Goal: Task Accomplishment & Management: Complete application form

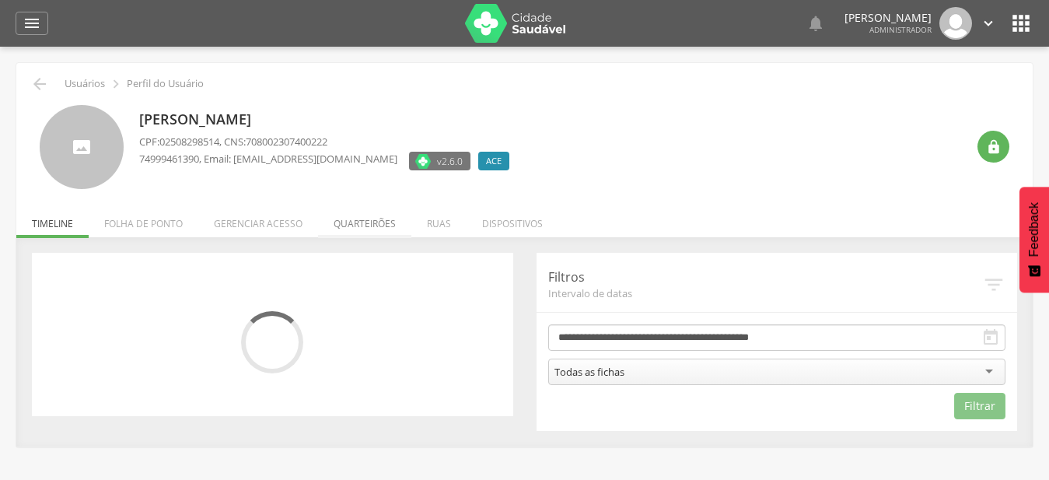
click at [346, 226] on li "Quarteirões" at bounding box center [364, 219] width 93 height 37
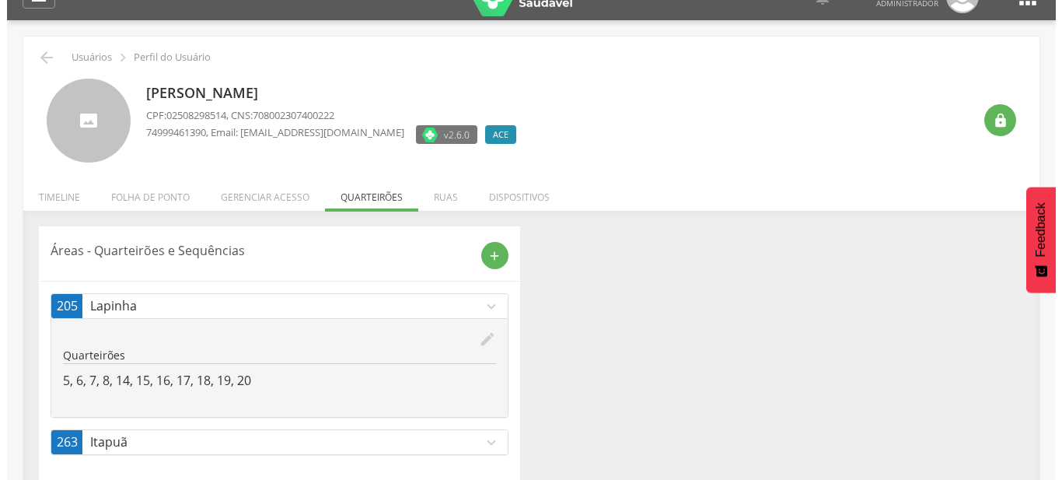
scroll to position [47, 0]
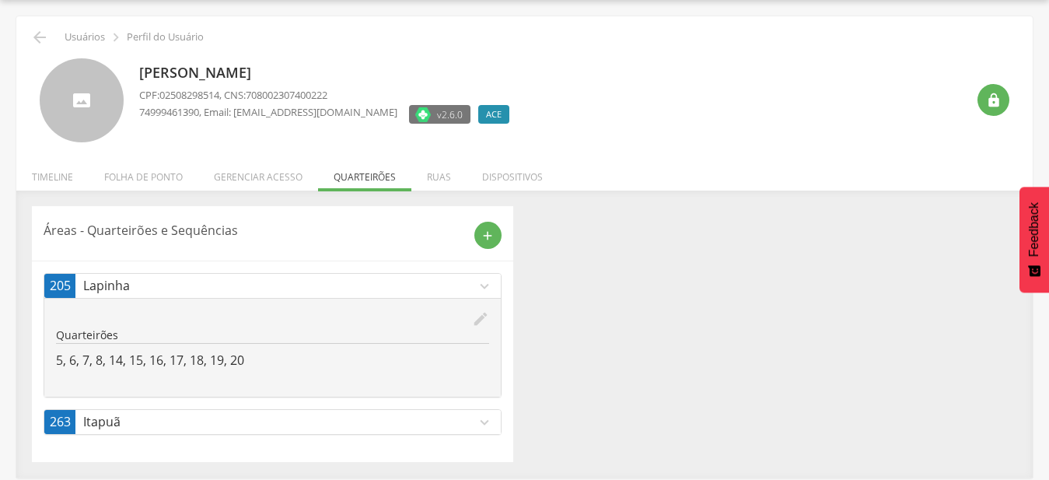
click at [478, 324] on icon "edit" at bounding box center [480, 318] width 17 height 17
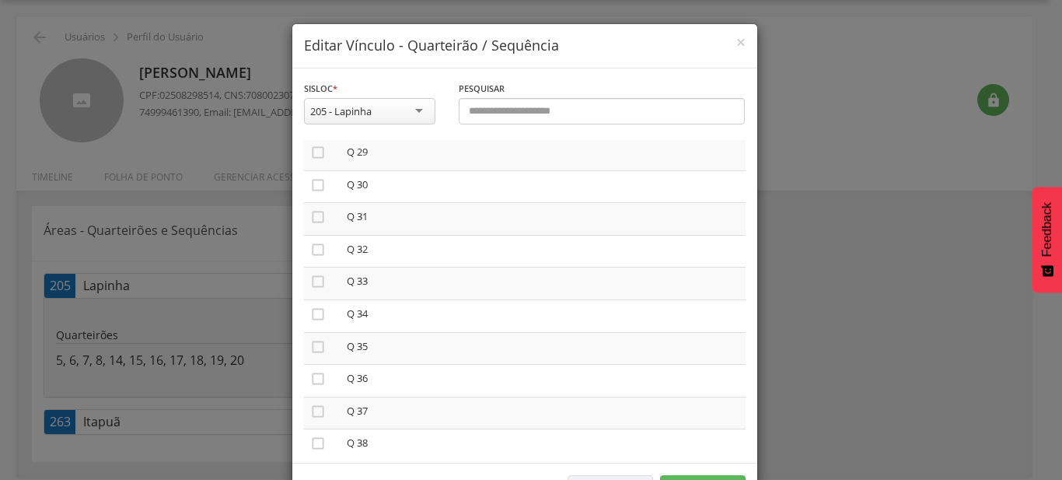
scroll to position [871, 0]
click at [317, 215] on icon "" at bounding box center [318, 218] width 16 height 16
click at [313, 251] on icon "" at bounding box center [318, 251] width 16 height 16
drag, startPoint x: 309, startPoint y: 274, endPoint x: 587, endPoint y: 293, distance: 279.1
click at [310, 275] on icon "" at bounding box center [318, 283] width 16 height 16
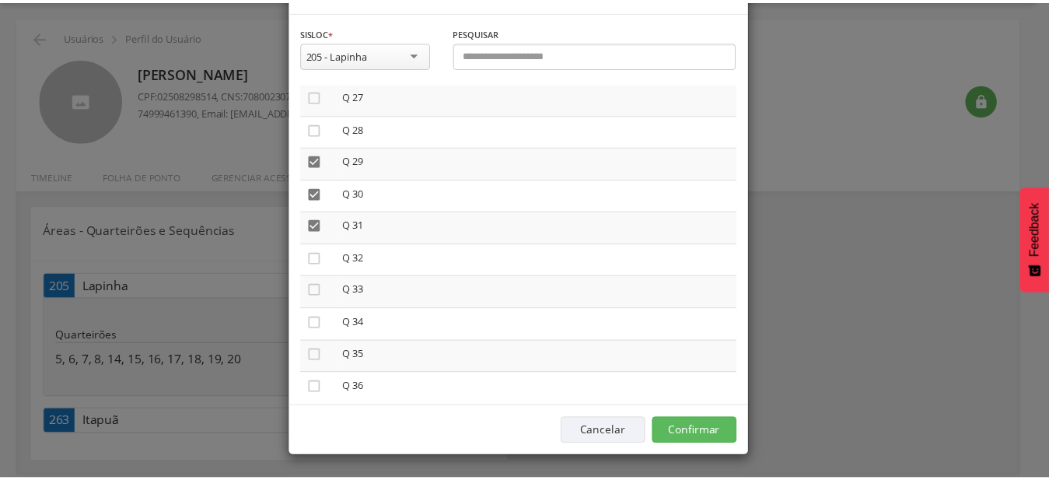
scroll to position [58, 0]
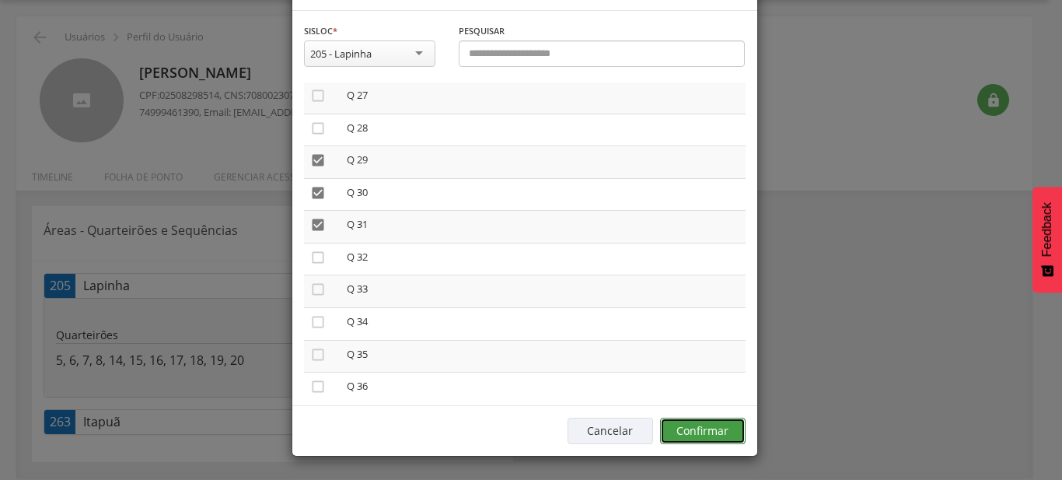
click at [717, 437] on button "Confirmar" at bounding box center [703, 431] width 86 height 26
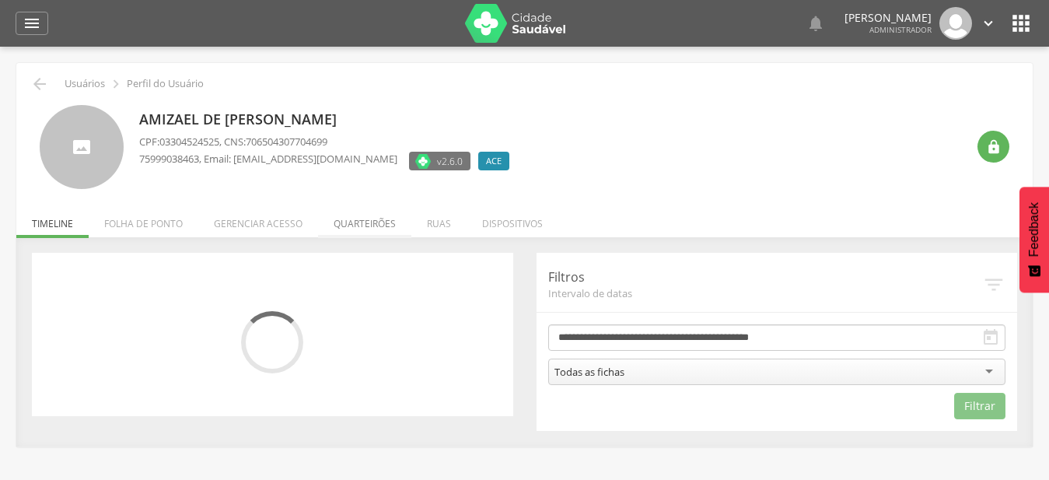
click at [359, 216] on li "Quarteirões" at bounding box center [364, 219] width 93 height 37
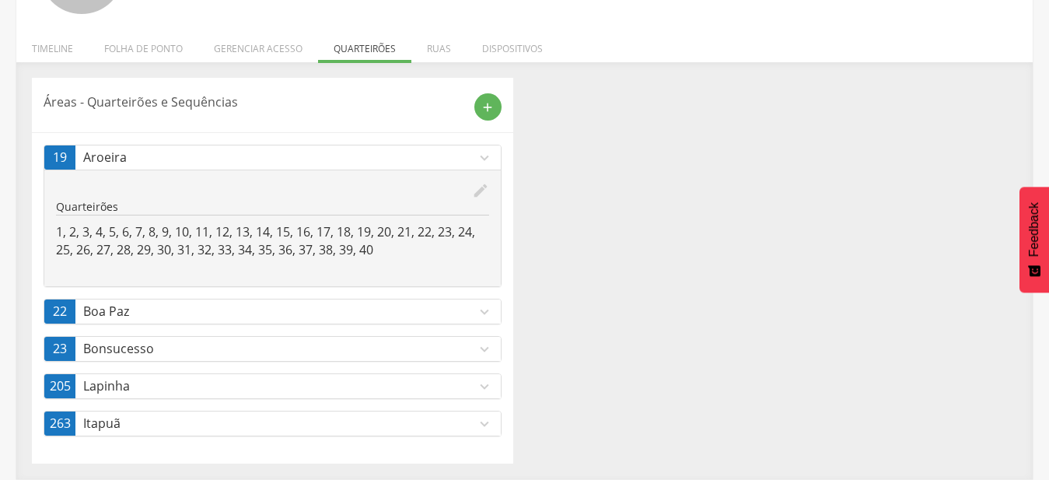
click at [427, 383] on p "Lapinha" at bounding box center [279, 386] width 393 height 18
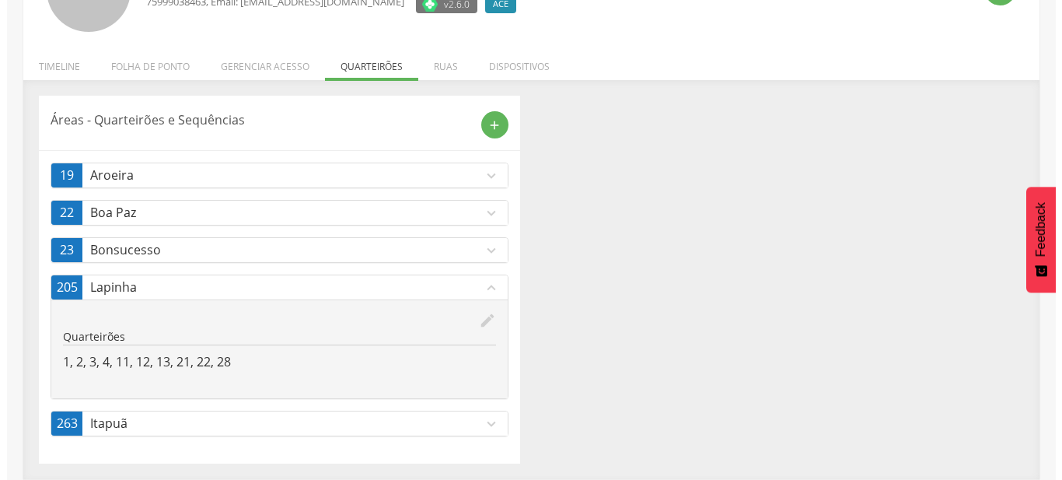
scroll to position [157, 0]
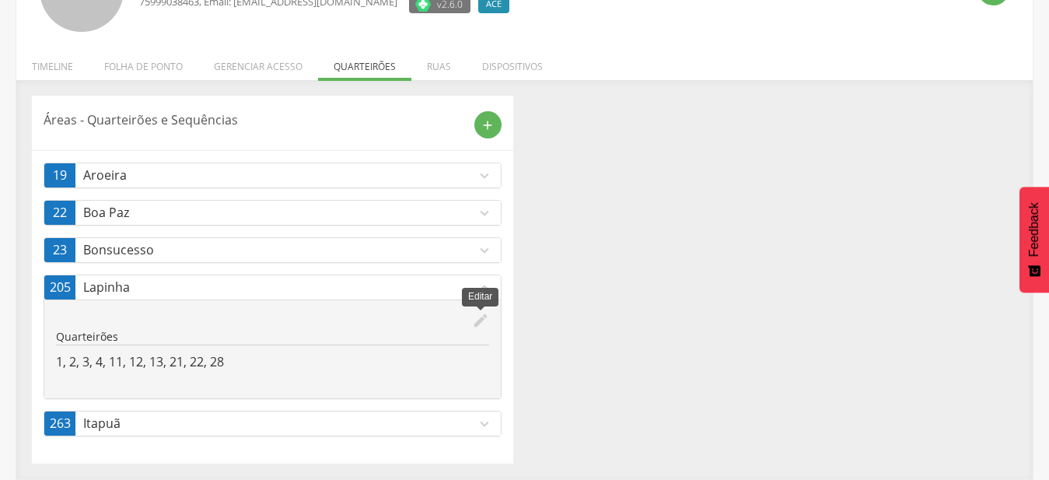
click at [483, 312] on div "edit Editar Quarteirões 1, 2, 3, 4, 11, 12, 13, 21, 22, 28" at bounding box center [272, 348] width 457 height 99
click at [476, 325] on icon "edit" at bounding box center [480, 320] width 17 height 17
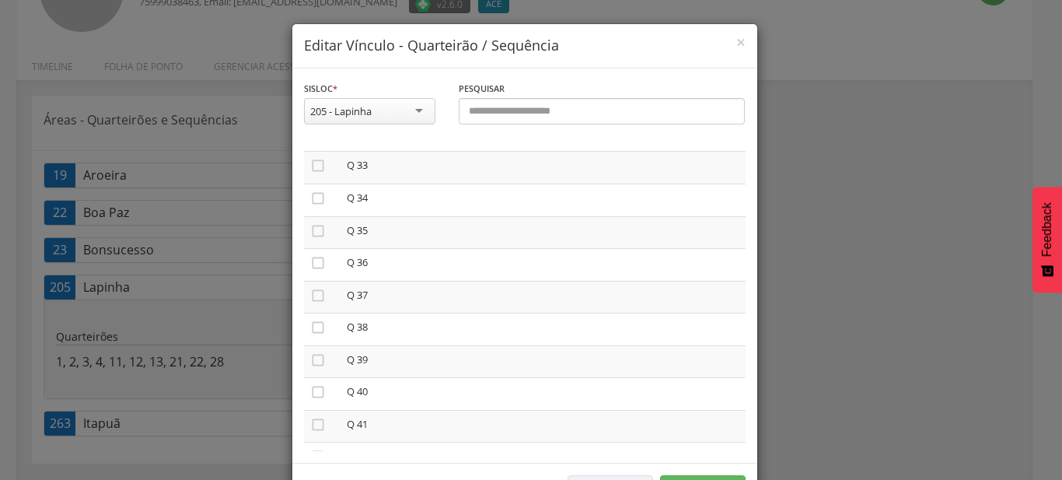
scroll to position [1064, 0]
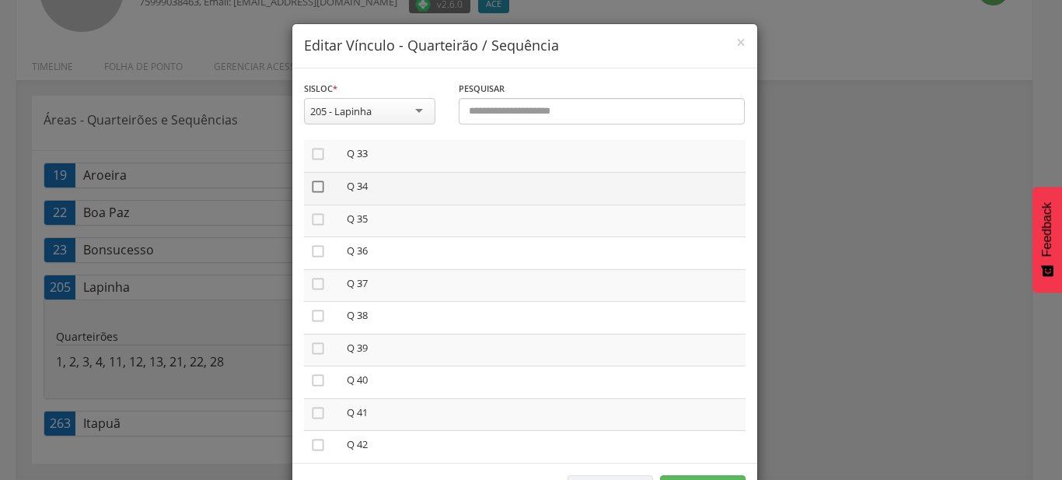
click at [310, 180] on icon "" at bounding box center [318, 187] width 16 height 16
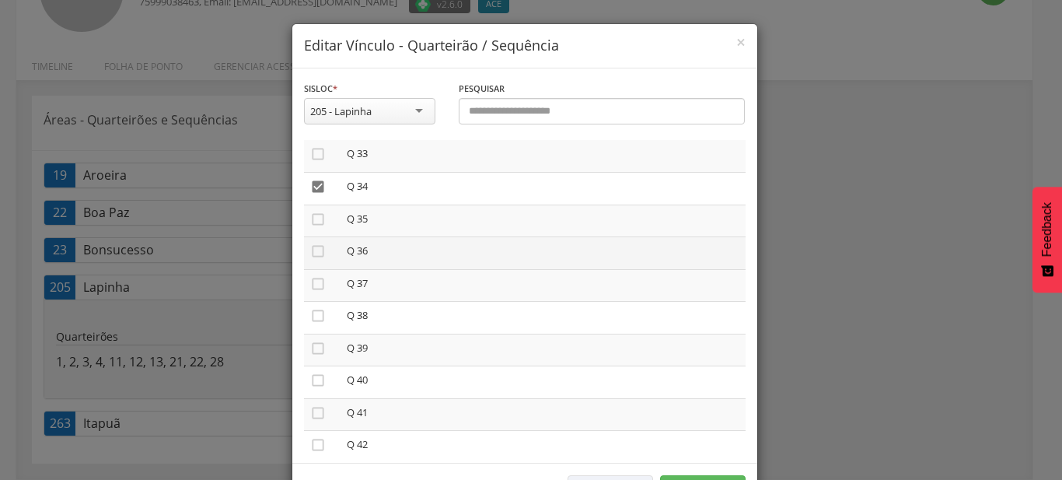
drag, startPoint x: 309, startPoint y: 213, endPoint x: 313, endPoint y: 254, distance: 41.5
click at [310, 215] on icon "" at bounding box center [318, 220] width 16 height 16
click at [313, 276] on icon "" at bounding box center [318, 284] width 16 height 16
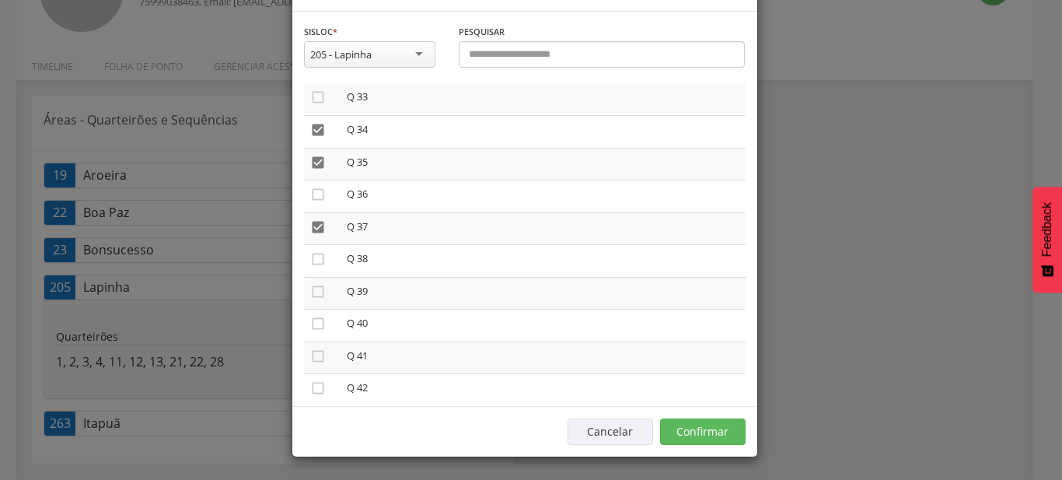
scroll to position [58, 0]
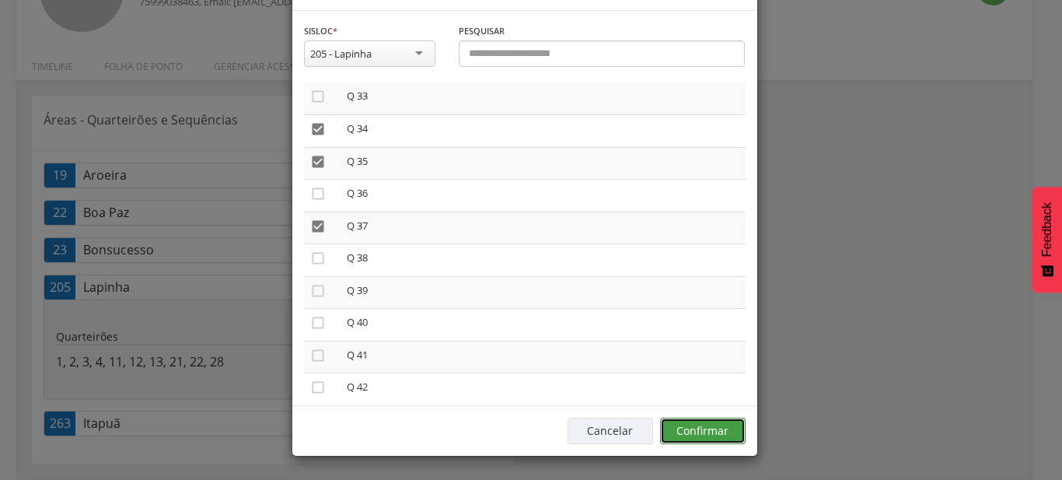
click at [722, 428] on button "Confirmar" at bounding box center [703, 431] width 86 height 26
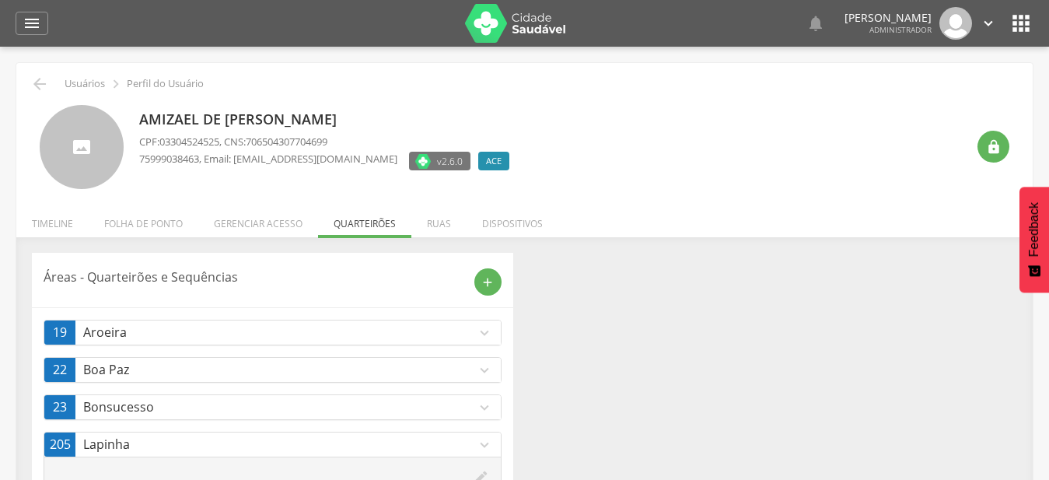
scroll to position [157, 0]
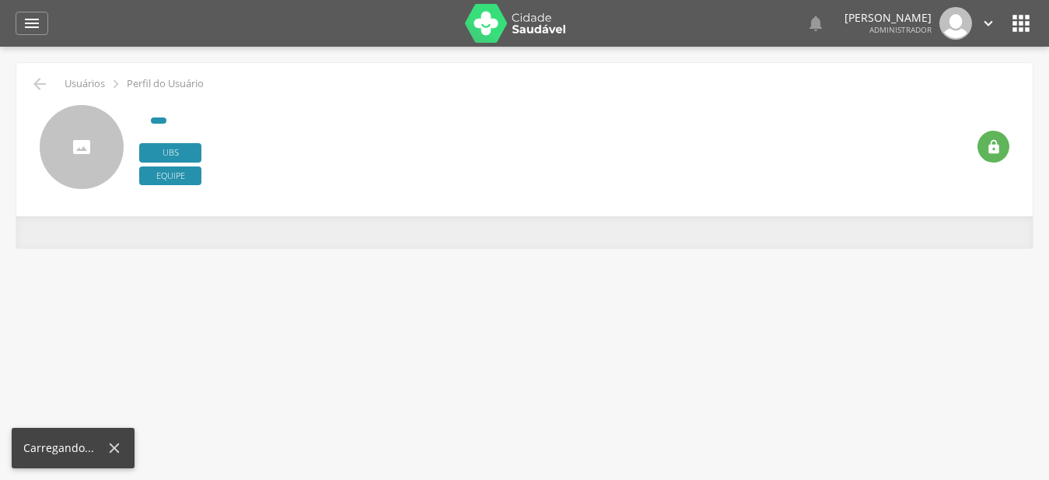
type input "**********"
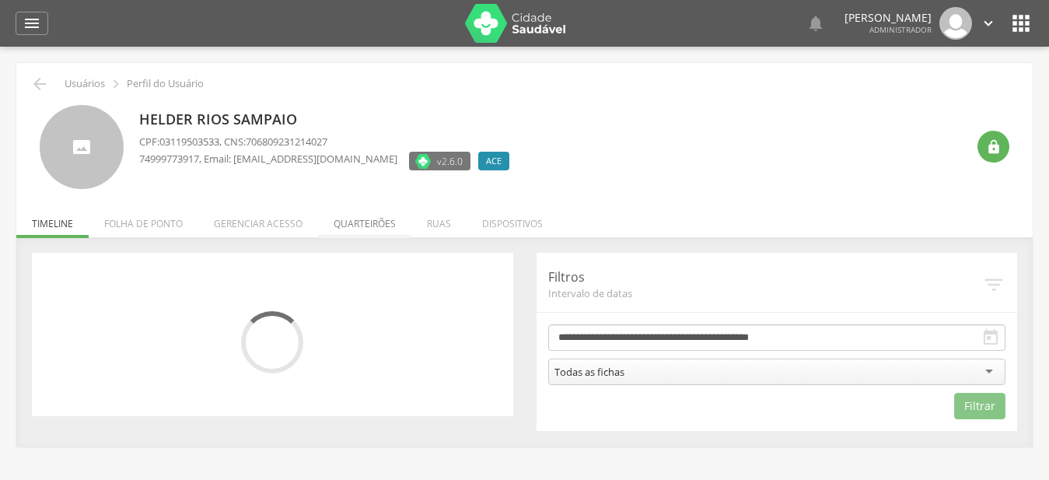
click at [382, 220] on li "Quarteirões" at bounding box center [364, 219] width 93 height 37
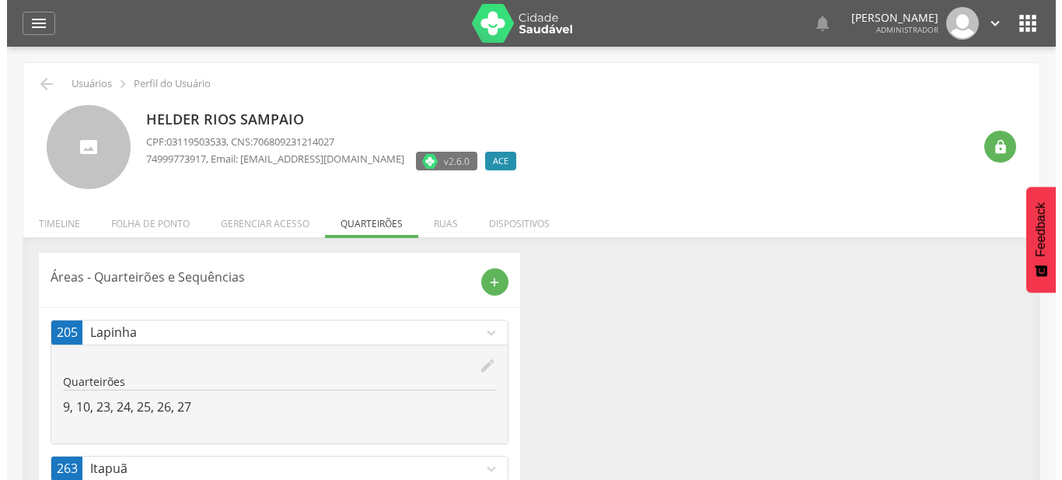
scroll to position [47, 0]
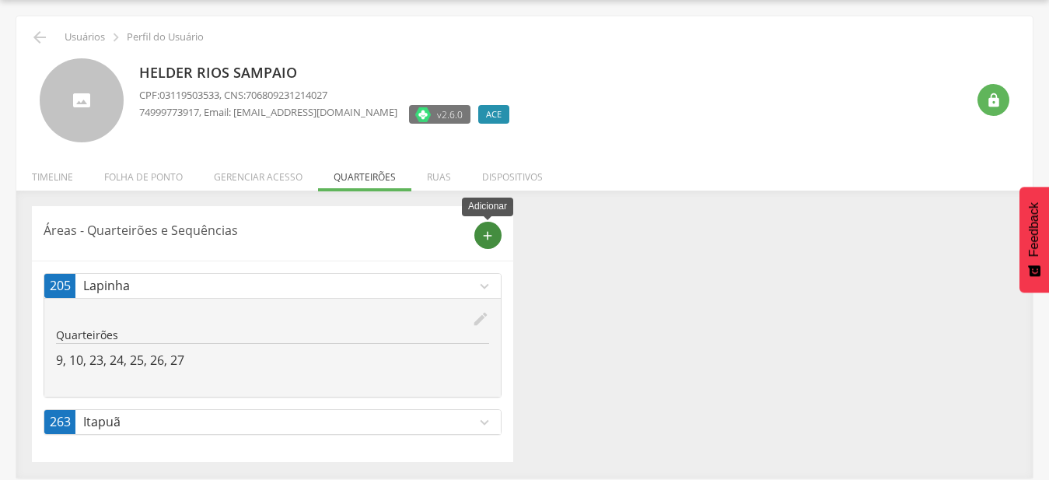
click at [479, 233] on div "add" at bounding box center [487, 235] width 27 height 27
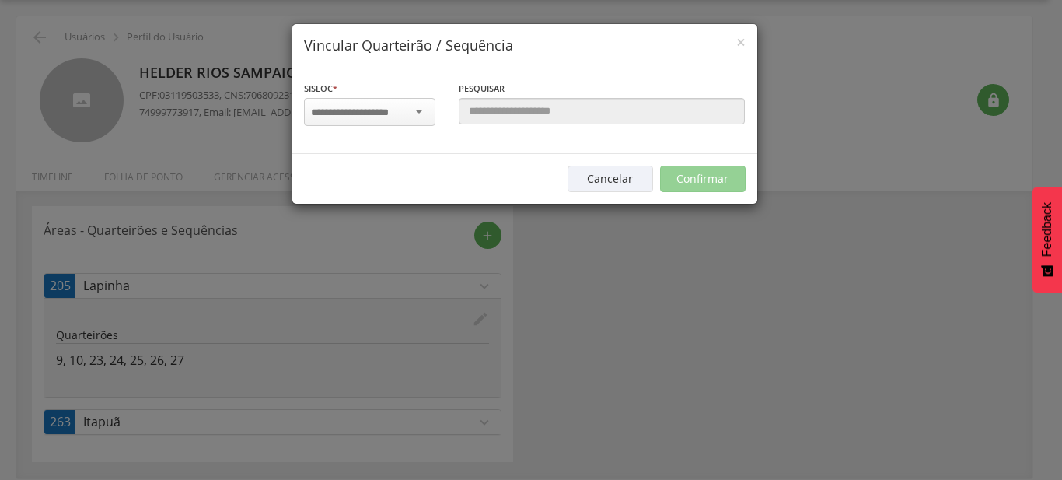
click at [412, 107] on div at bounding box center [369, 112] width 131 height 28
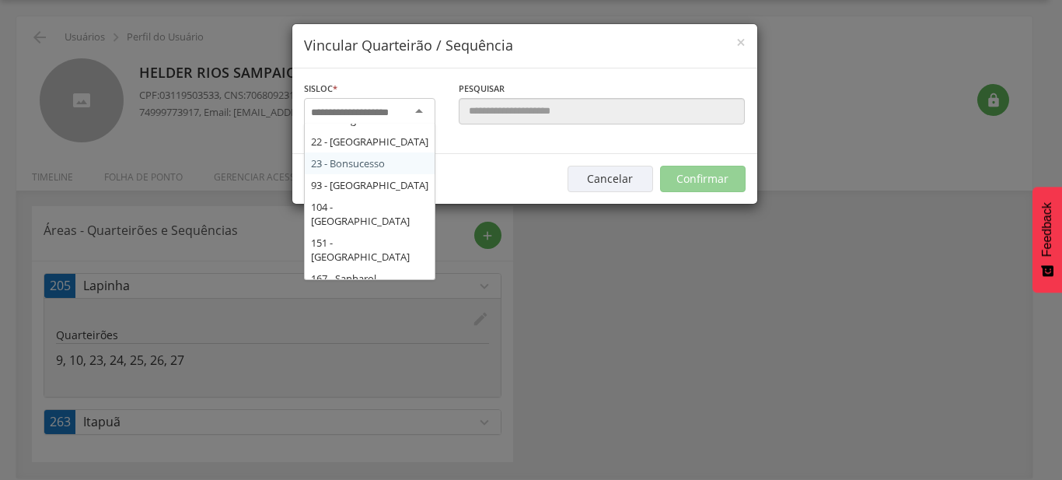
scroll to position [168, 0]
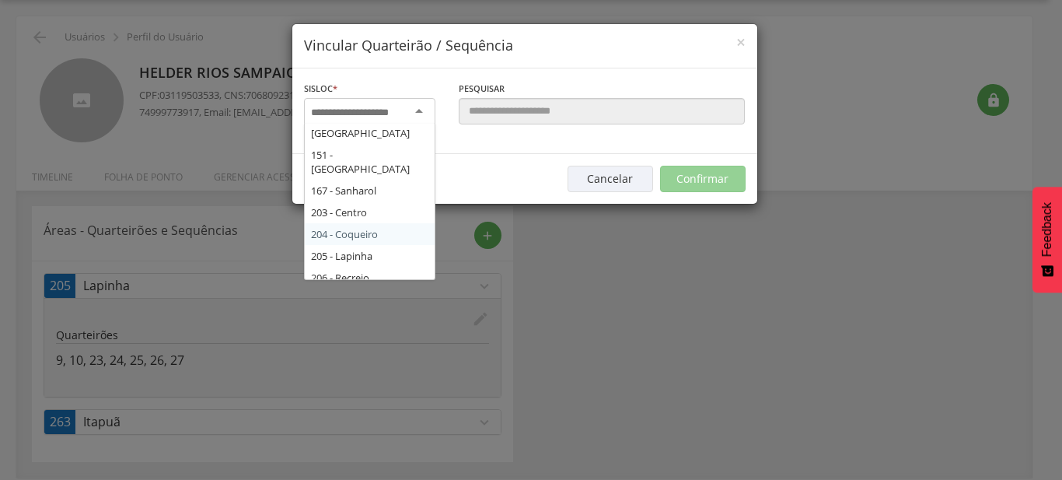
click at [389, 154] on div "Sisloc * 17 - Angico 18 - [GEOGRAPHIC_DATA] 19 - [GEOGRAPHIC_DATA] 21 - [GEOGRA…" at bounding box center [524, 111] width 465 height 86
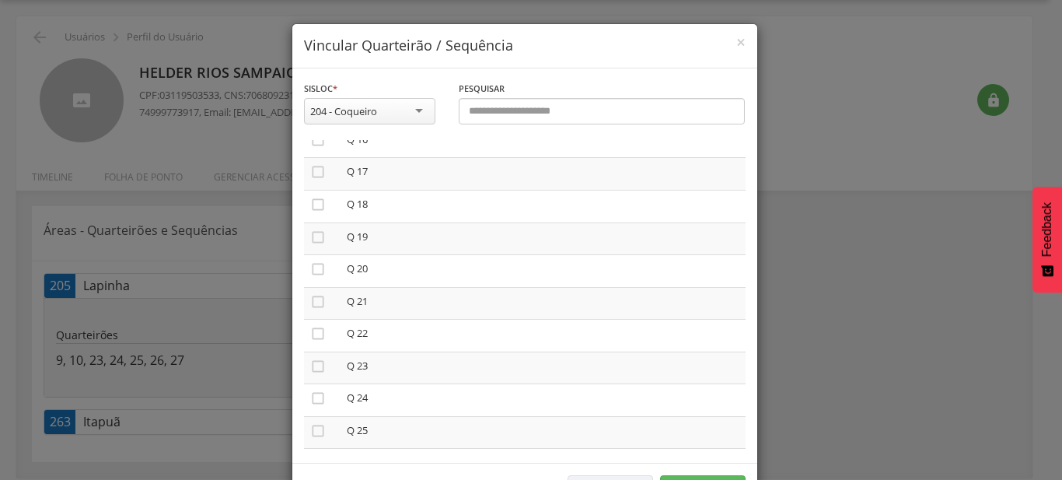
scroll to position [621, 0]
click at [314, 299] on icon "" at bounding box center [318, 307] width 16 height 16
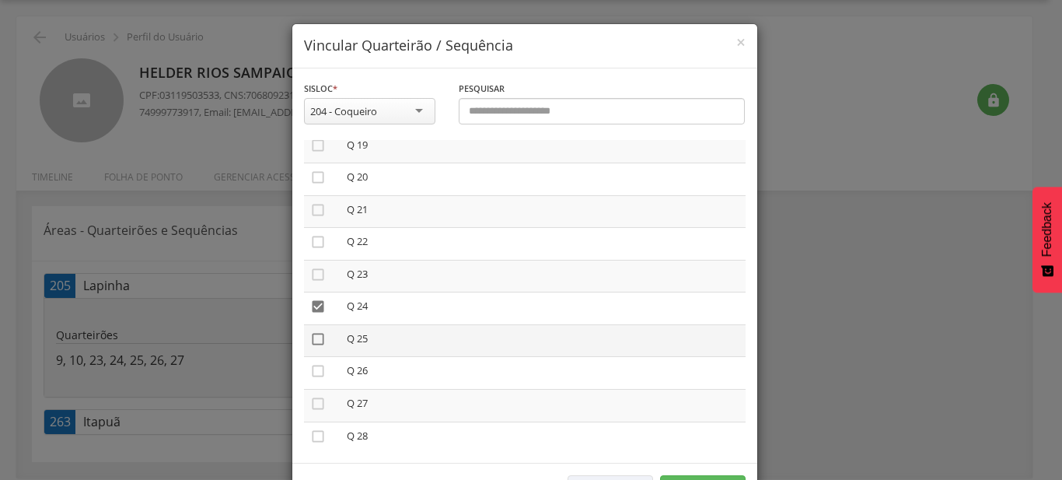
click at [311, 341] on icon "" at bounding box center [318, 339] width 16 height 16
click at [314, 368] on icon "" at bounding box center [318, 371] width 16 height 16
click at [314, 397] on icon "" at bounding box center [318, 404] width 16 height 16
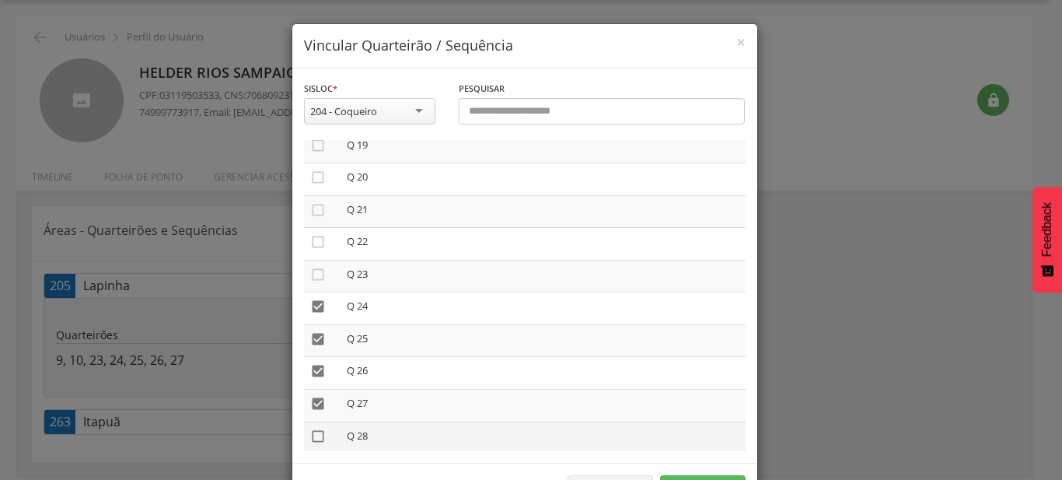
click at [316, 430] on icon "" at bounding box center [318, 437] width 16 height 16
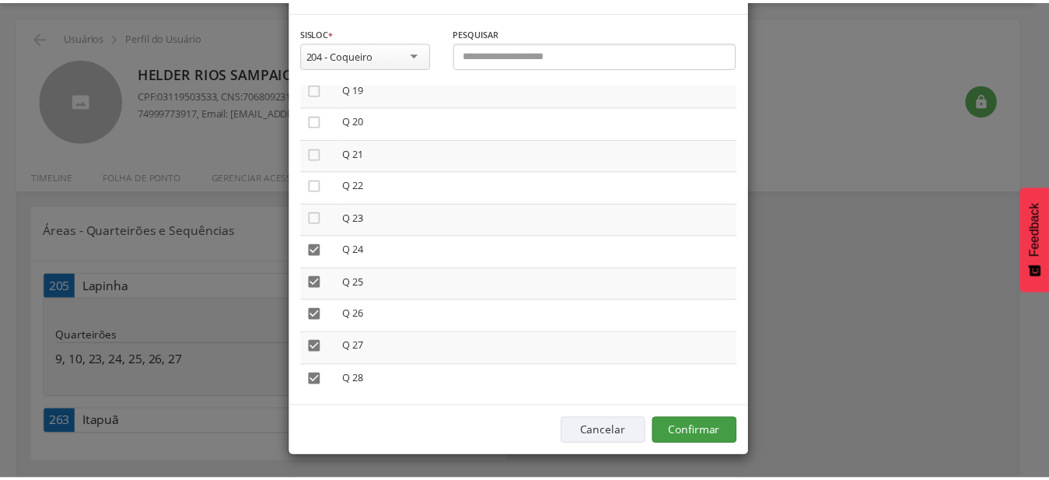
scroll to position [58, 0]
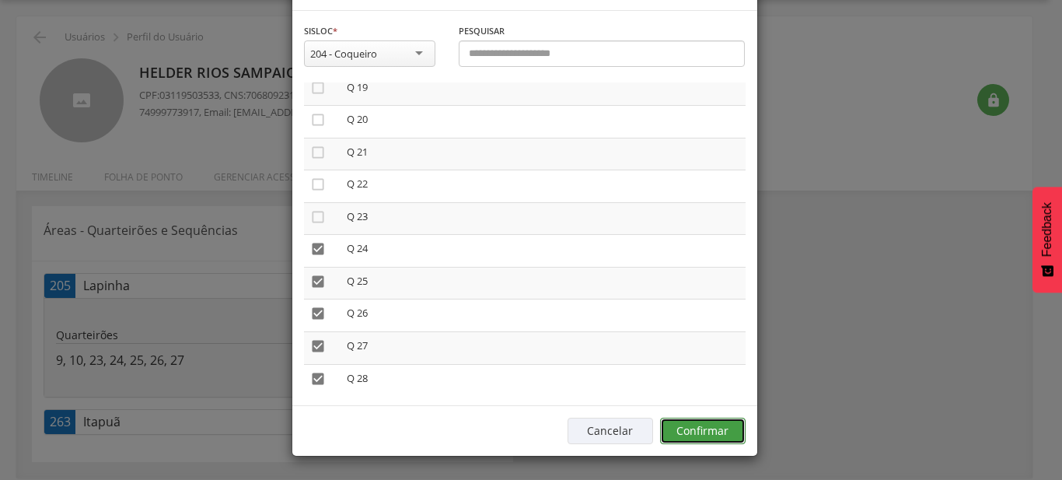
click at [722, 438] on button "Confirmar" at bounding box center [703, 431] width 86 height 26
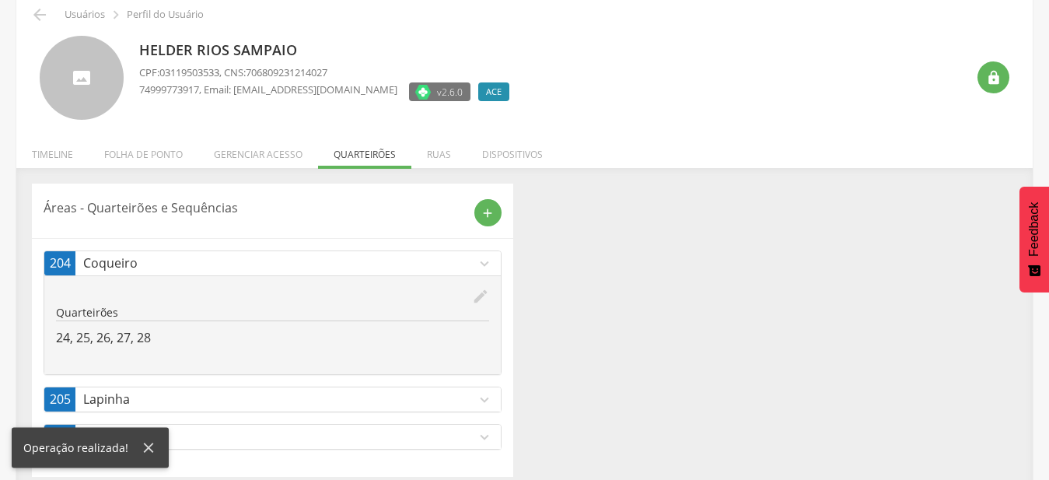
scroll to position [82, 0]
